Goal: Obtain resource: Obtain resource

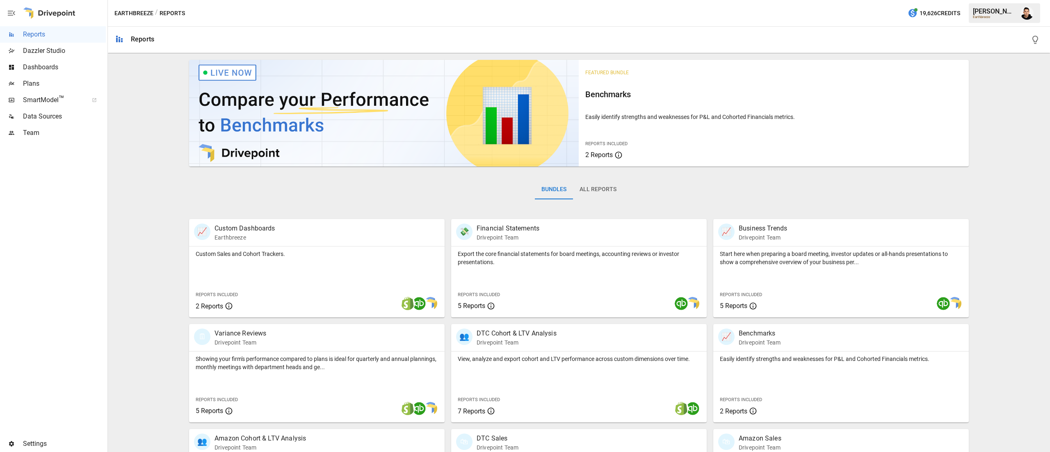
click at [56, 82] on span "Plans" at bounding box center [64, 84] width 83 height 10
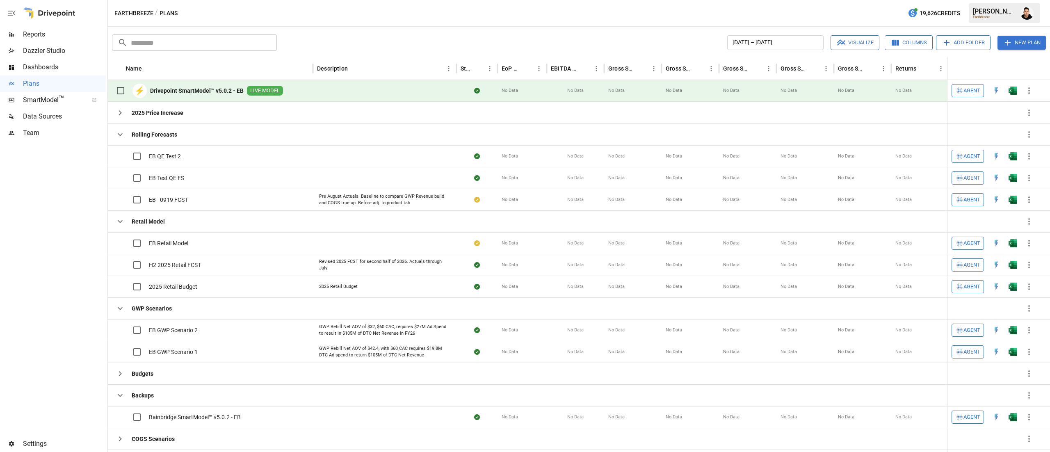
click at [1019, 90] on button "button" at bounding box center [1012, 90] width 26 height 12
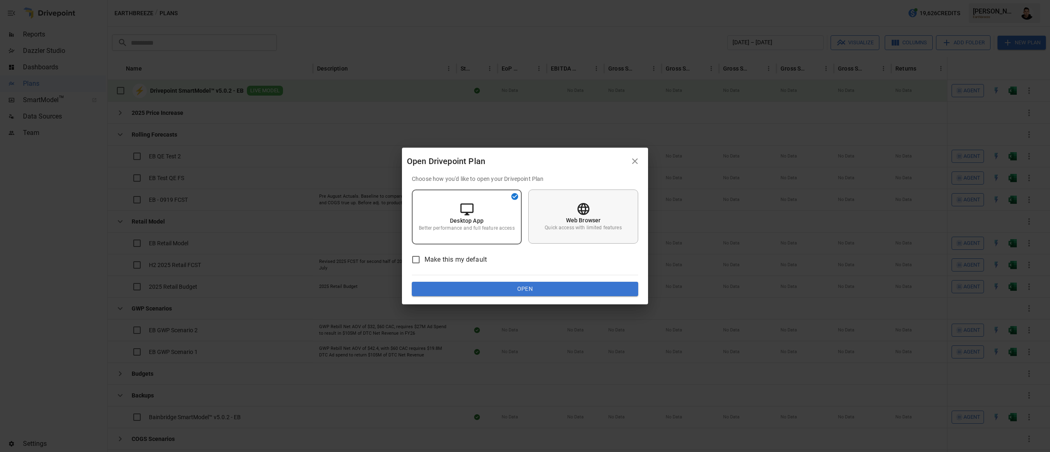
click at [598, 207] on div "Web Browser Quick access with limited features" at bounding box center [583, 216] width 110 height 54
click at [594, 286] on button "Open" at bounding box center [525, 289] width 226 height 15
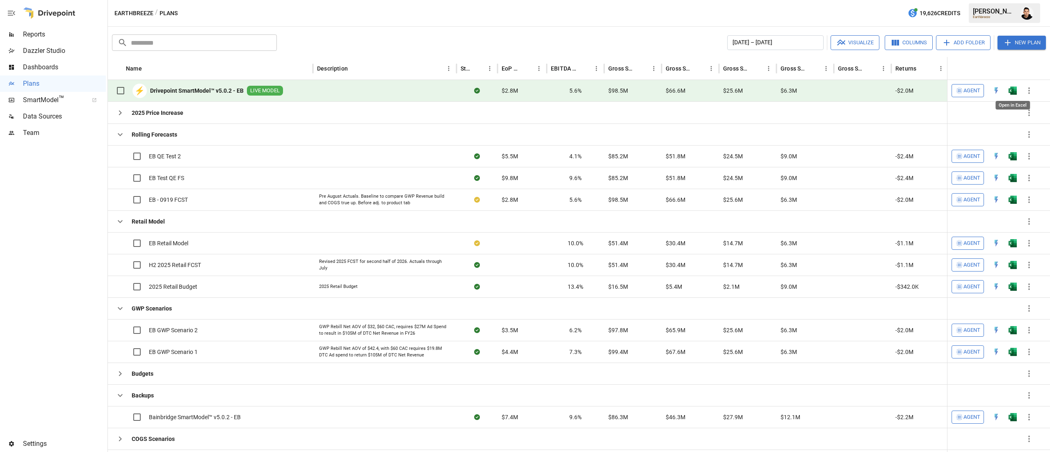
click at [1013, 87] on img "Open in Excel" at bounding box center [1013, 91] width 8 height 8
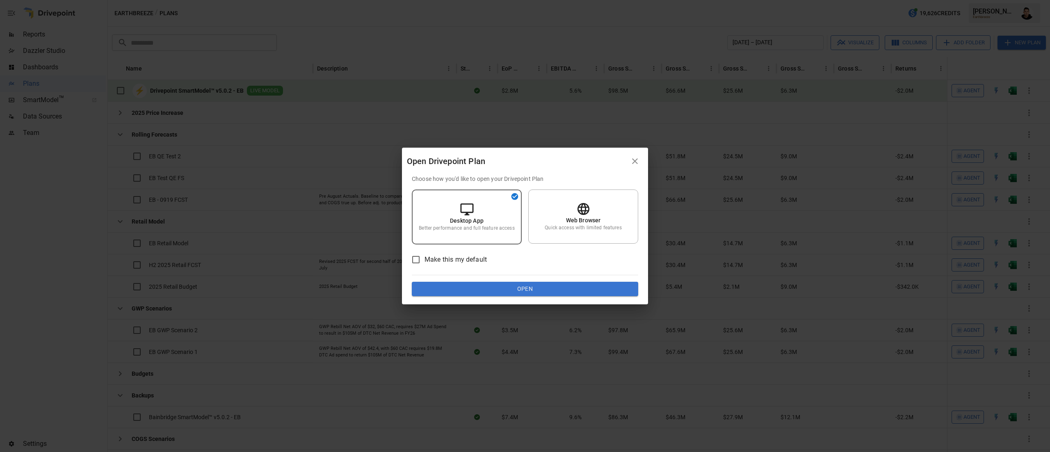
click at [580, 276] on div "Choose how you'd like to open your Drivepoint Plan Desktop App Better performan…" at bounding box center [525, 236] width 226 height 122
click at [573, 287] on button "Open" at bounding box center [525, 289] width 226 height 15
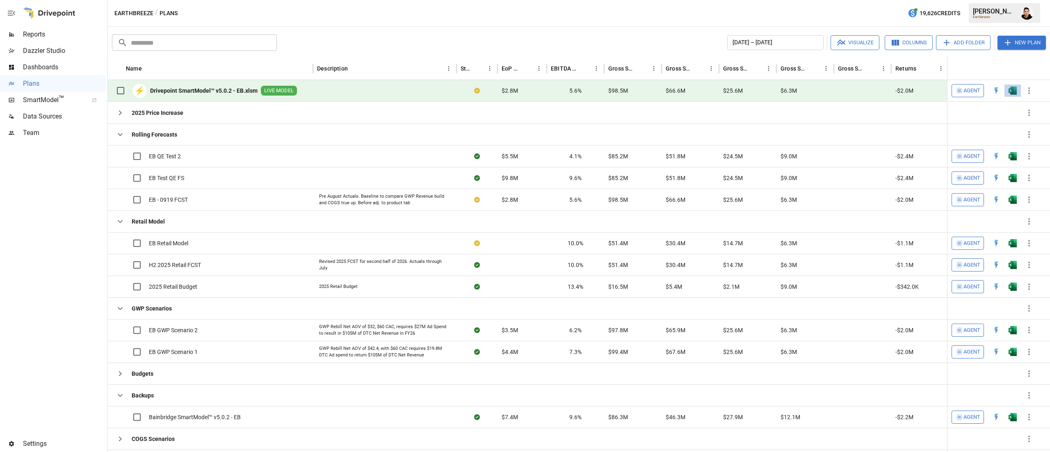
click at [1017, 91] on button "button" at bounding box center [1012, 90] width 26 height 12
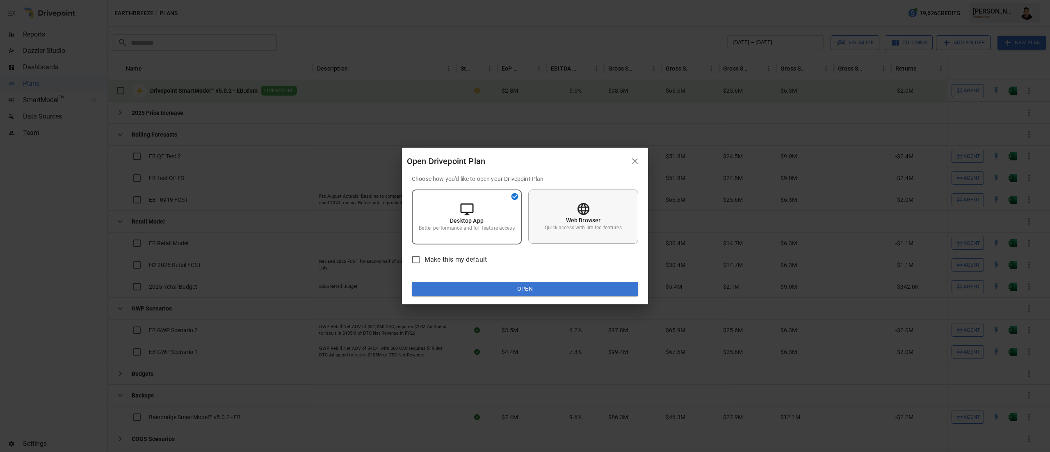
click at [587, 215] on icon at bounding box center [583, 209] width 14 height 14
click at [585, 288] on button "Open" at bounding box center [525, 289] width 226 height 15
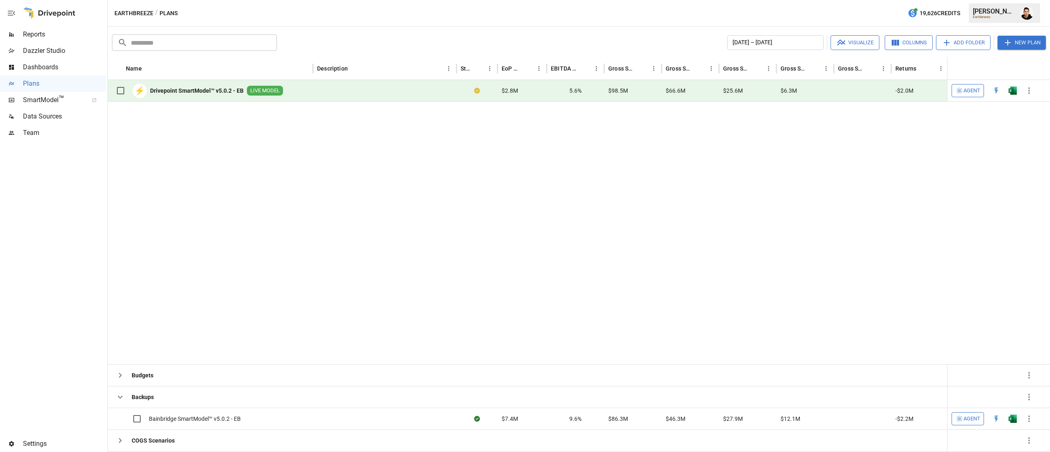
scroll to position [243, 0]
